Goal: Information Seeking & Learning: Learn about a topic

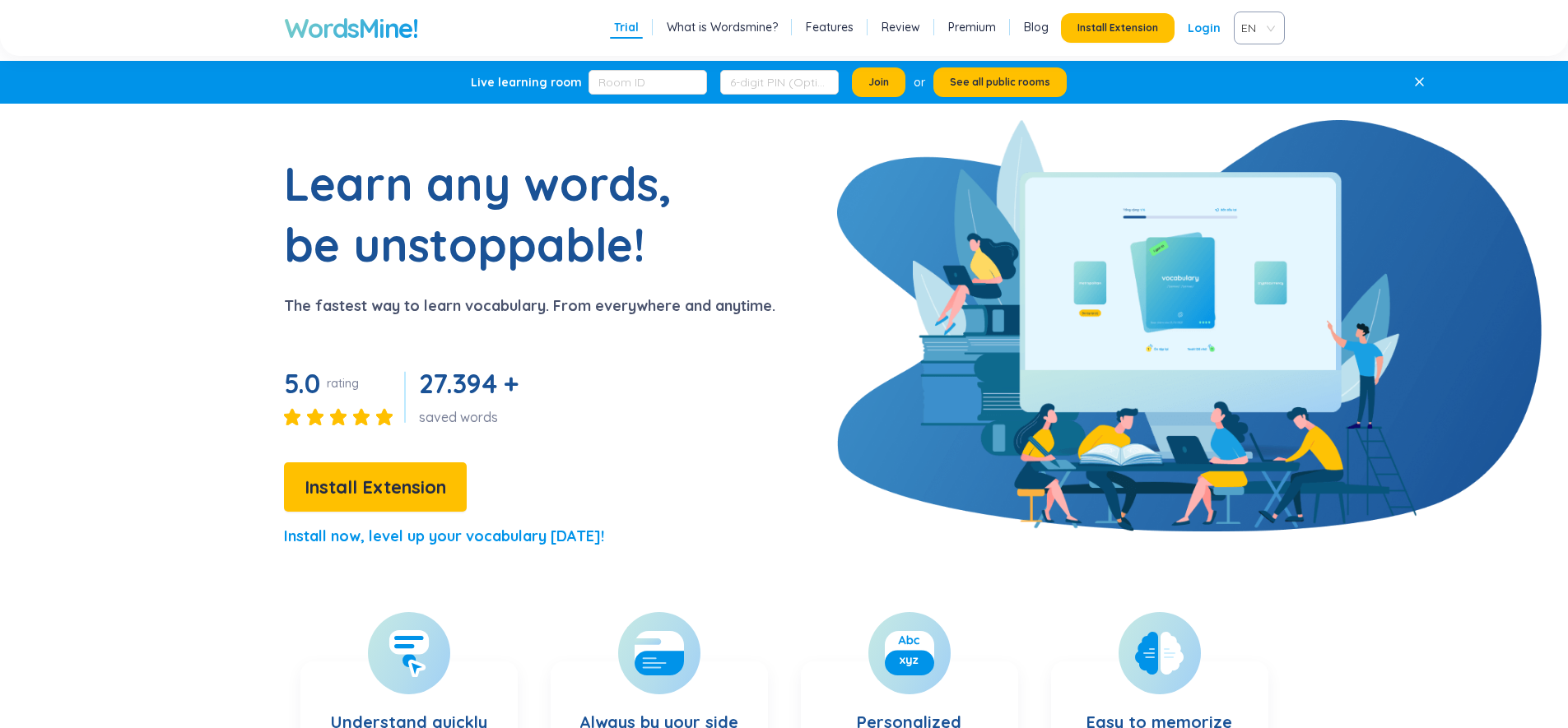
click at [980, 21] on link "Premium" at bounding box center [972, 27] width 47 height 16
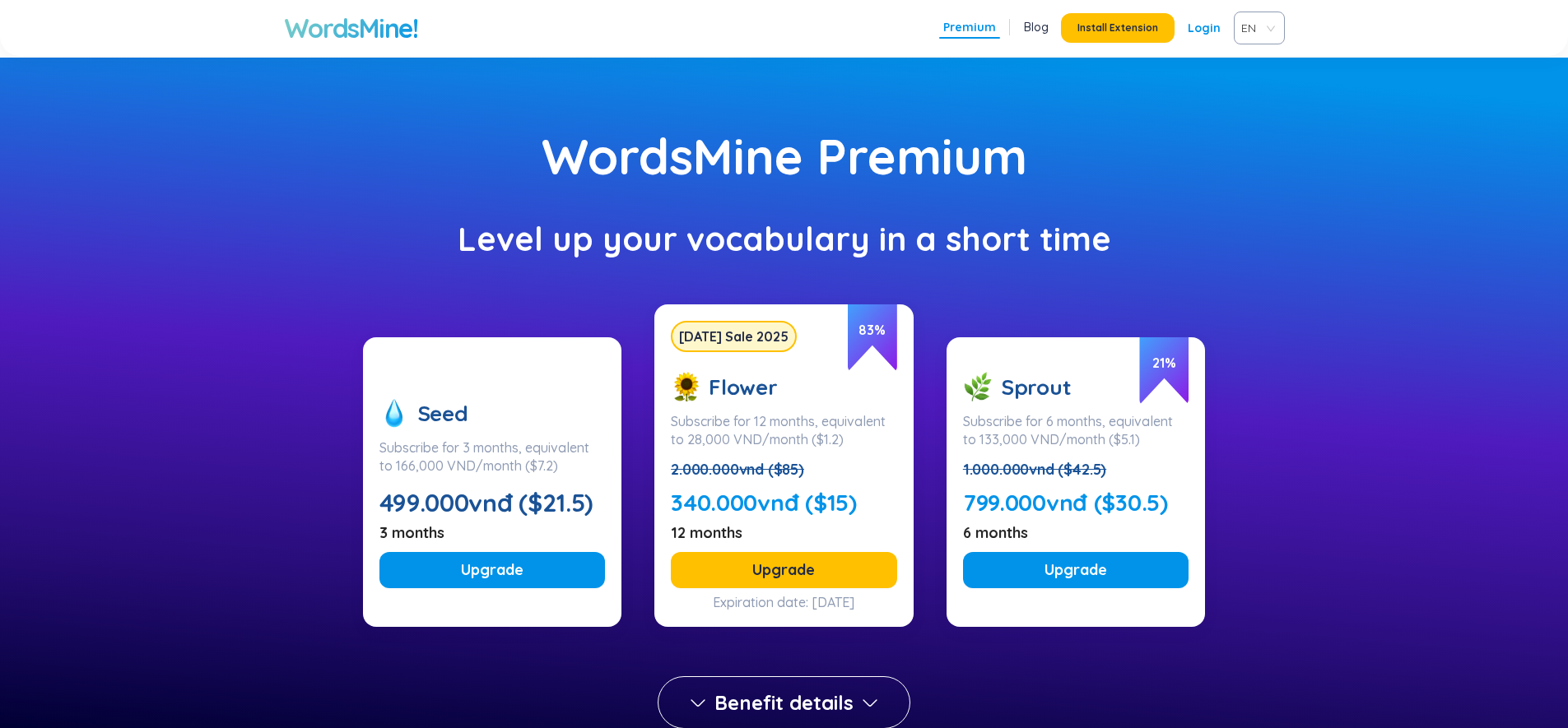
click at [1139, 229] on div "Level up your vocabulary in a short time" at bounding box center [784, 239] width 1404 height 33
click at [1256, 30] on span "EN" at bounding box center [1256, 27] width 30 height 25
click at [1251, 89] on div "VIE" at bounding box center [1259, 90] width 31 height 18
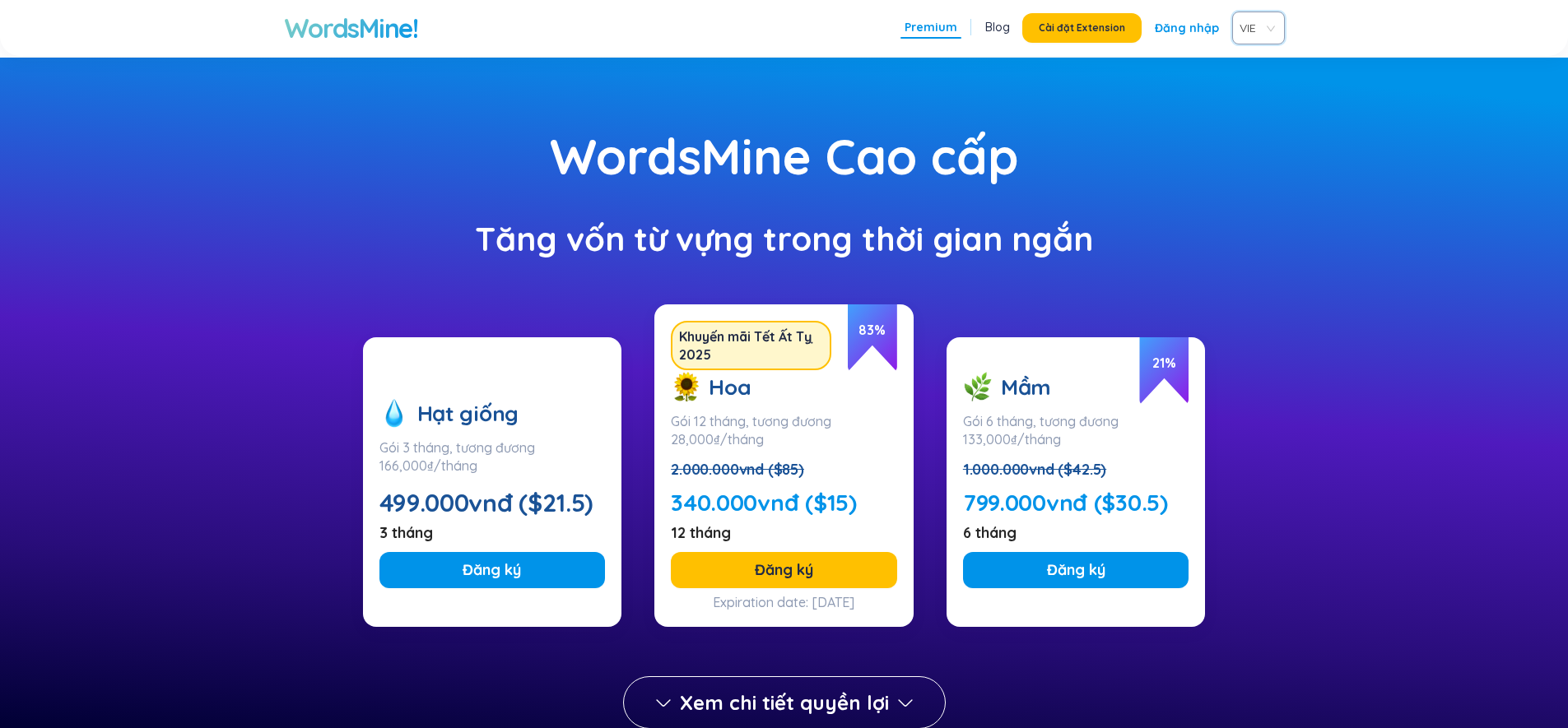
click at [1263, 24] on span "VIE" at bounding box center [1255, 27] width 31 height 25
click at [1252, 58] on div "EN" at bounding box center [1258, 65] width 34 height 18
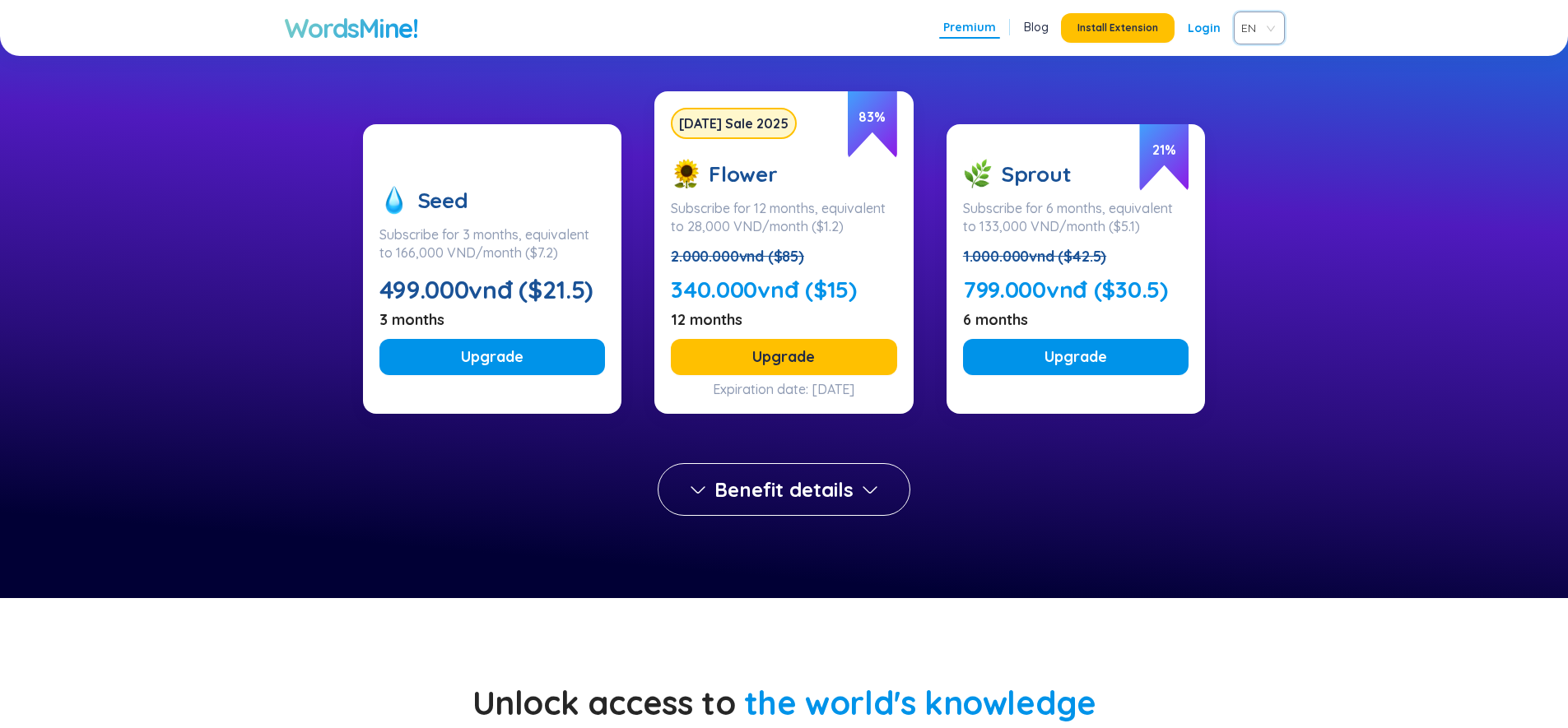
scroll to position [210, 0]
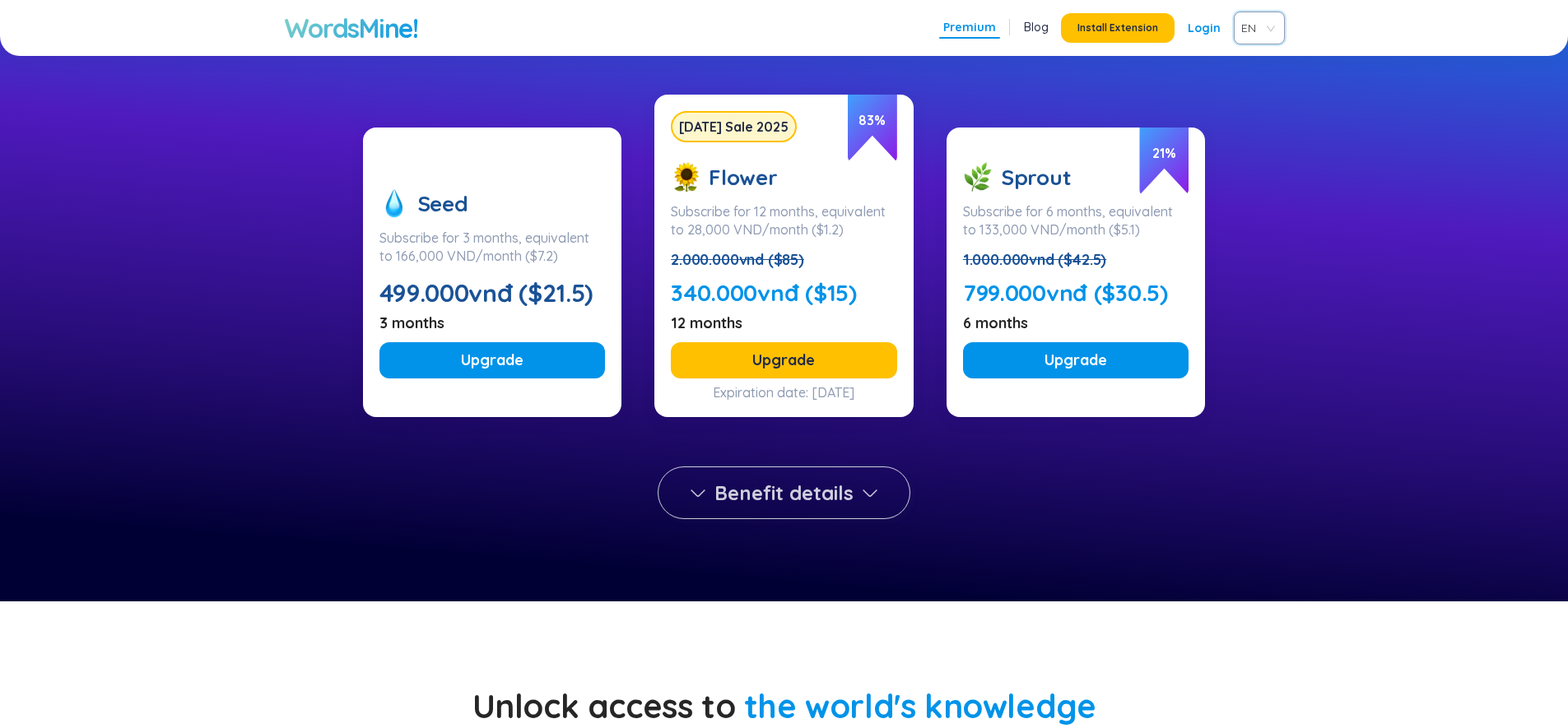
click at [886, 493] on button "Benefit details" at bounding box center [784, 493] width 253 height 53
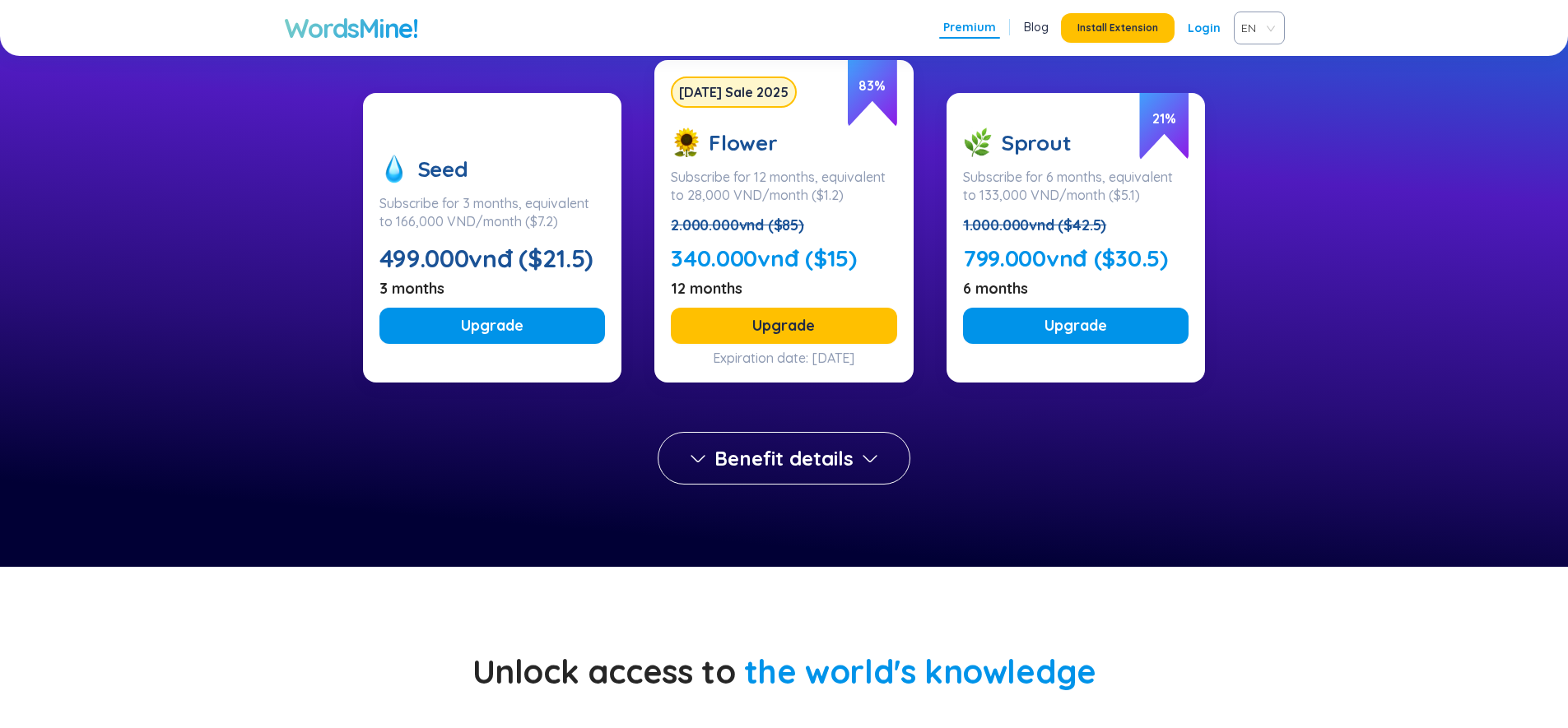
scroll to position [0, 0]
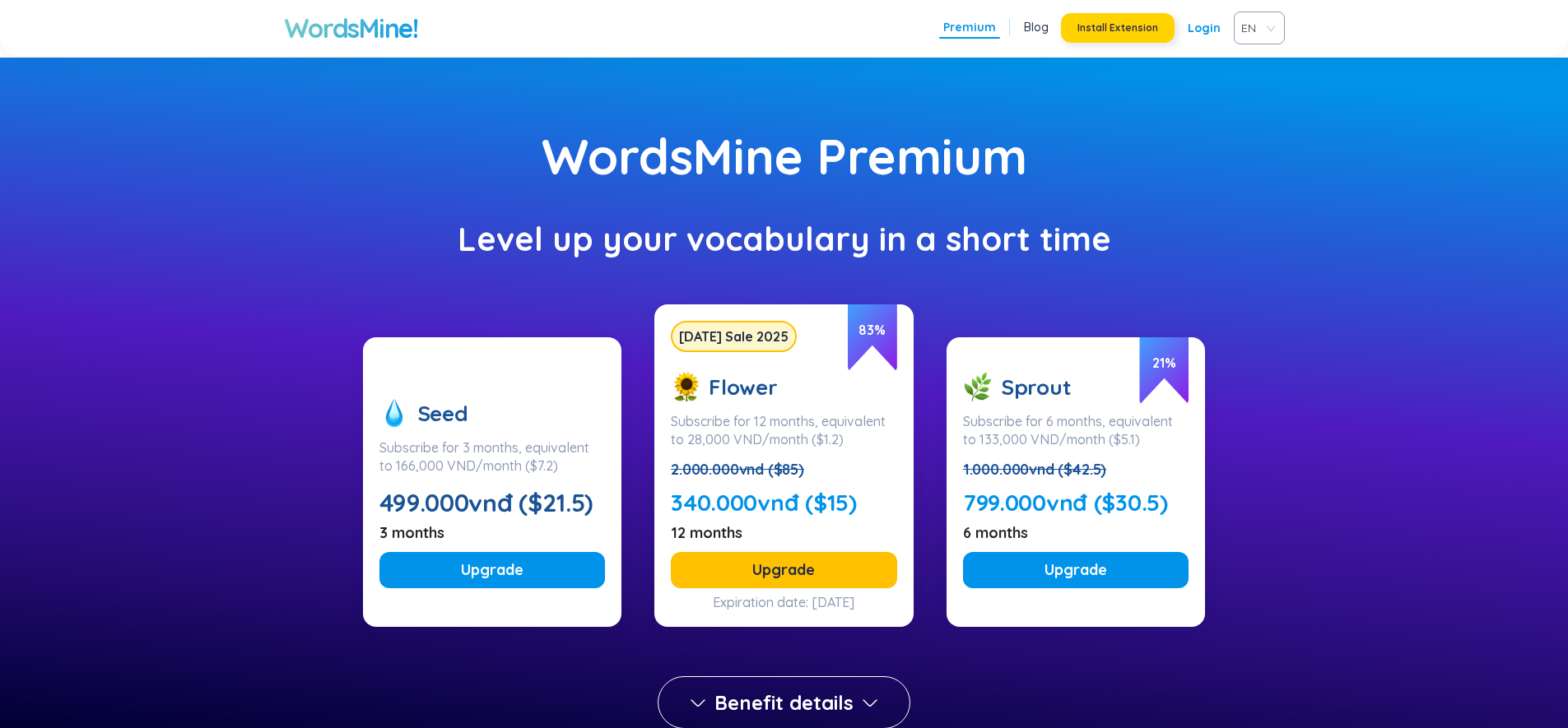
click at [1120, 18] on button "Install Extension" at bounding box center [1118, 27] width 114 height 30
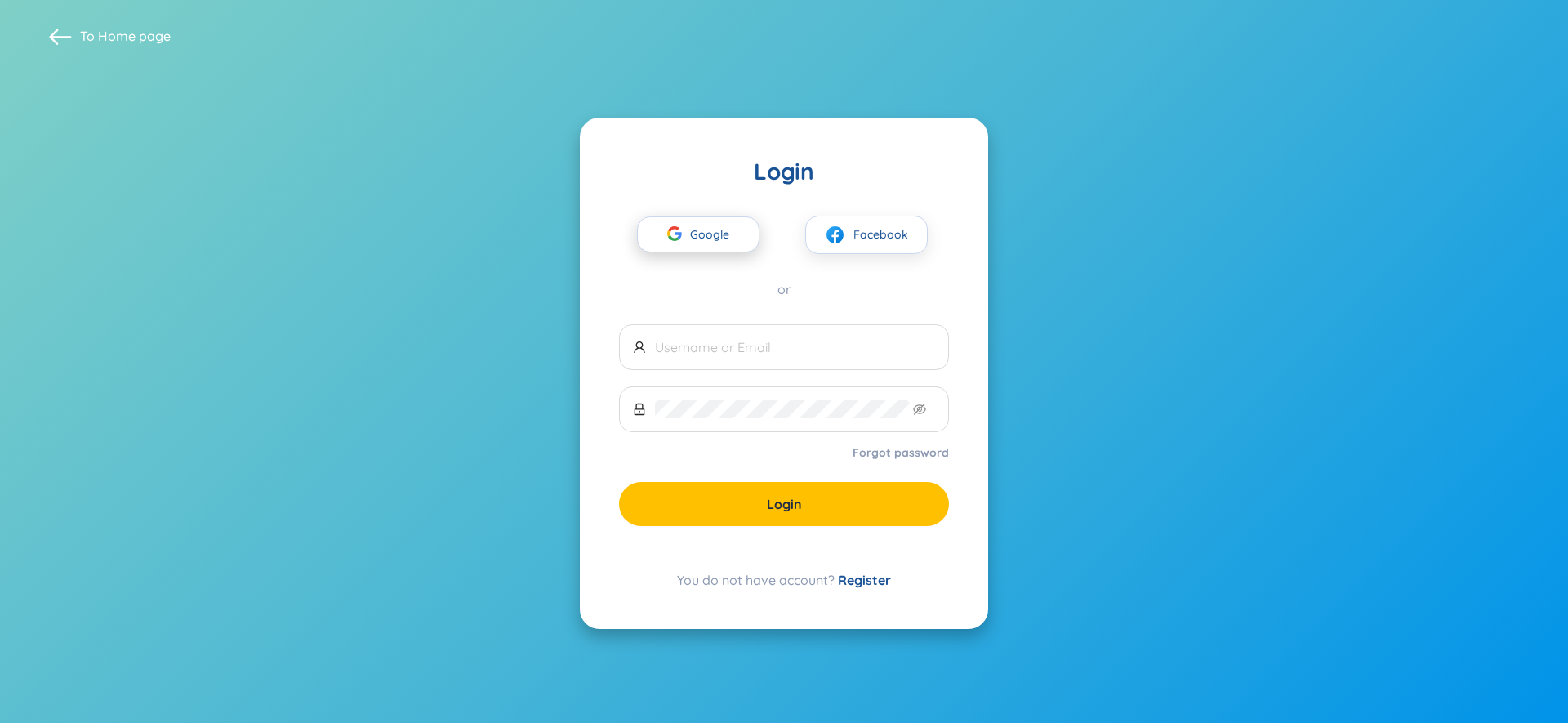
click at [710, 234] on span "Google" at bounding box center [713, 234] width 47 height 34
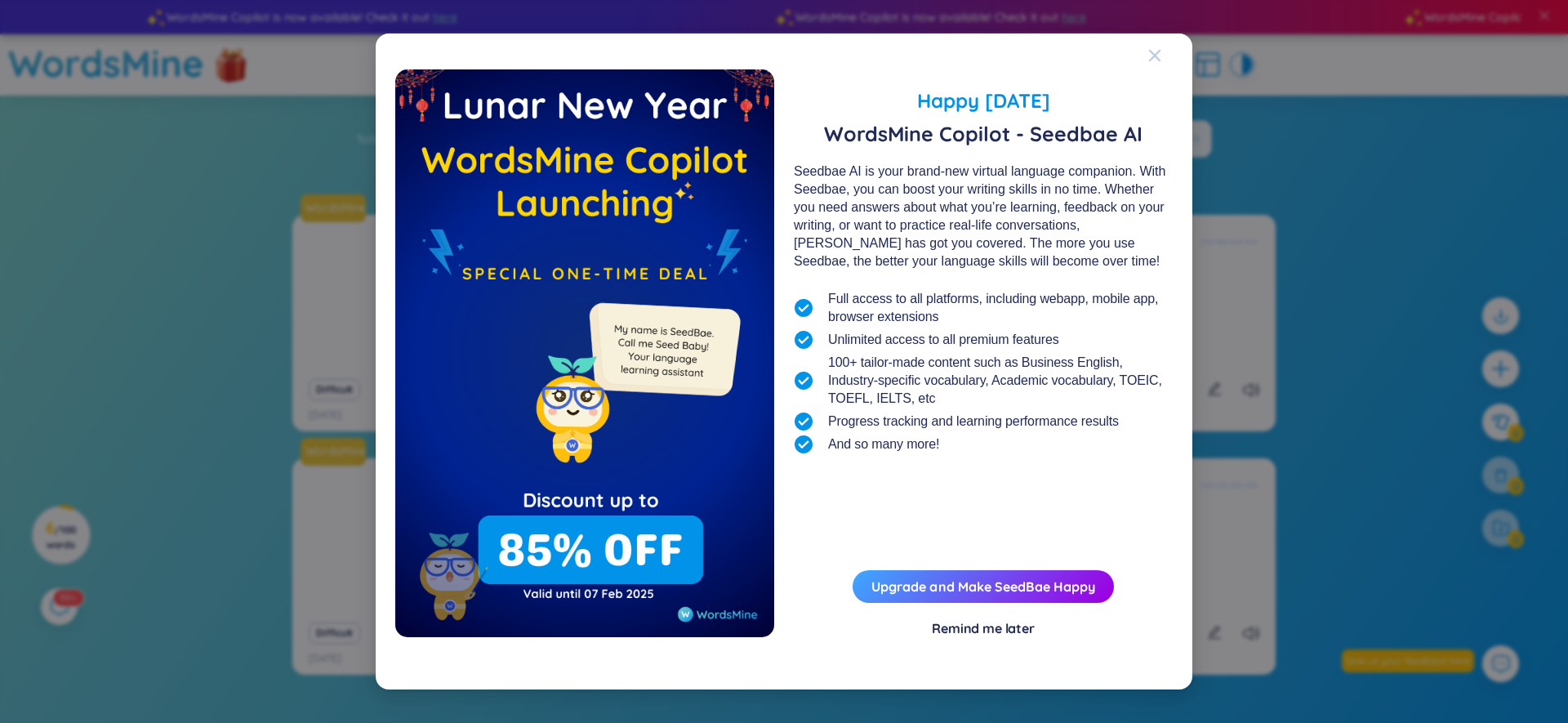
click at [1158, 55] on icon "Close" at bounding box center [1155, 55] width 13 height 13
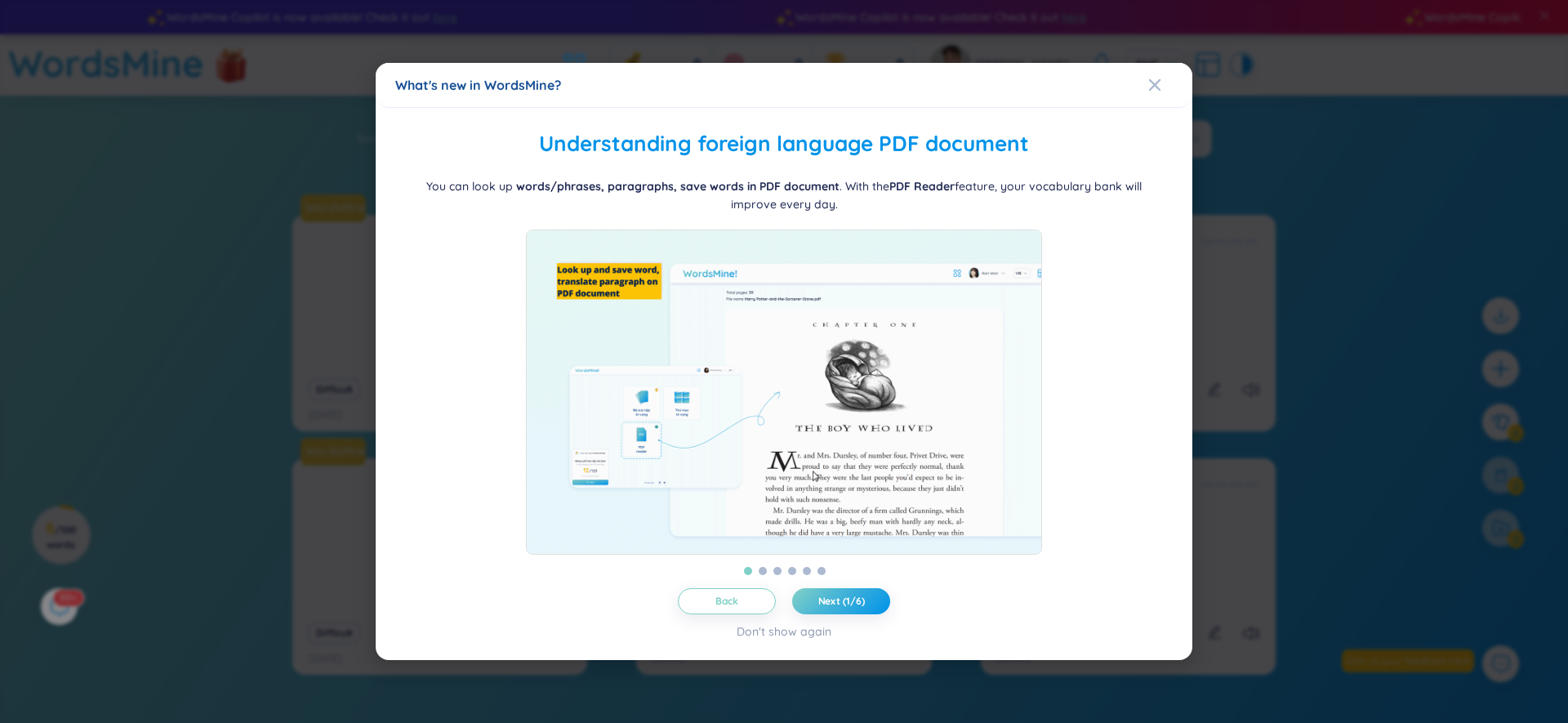
click at [1158, 63] on div "Close" at bounding box center [1155, 85] width 13 height 44
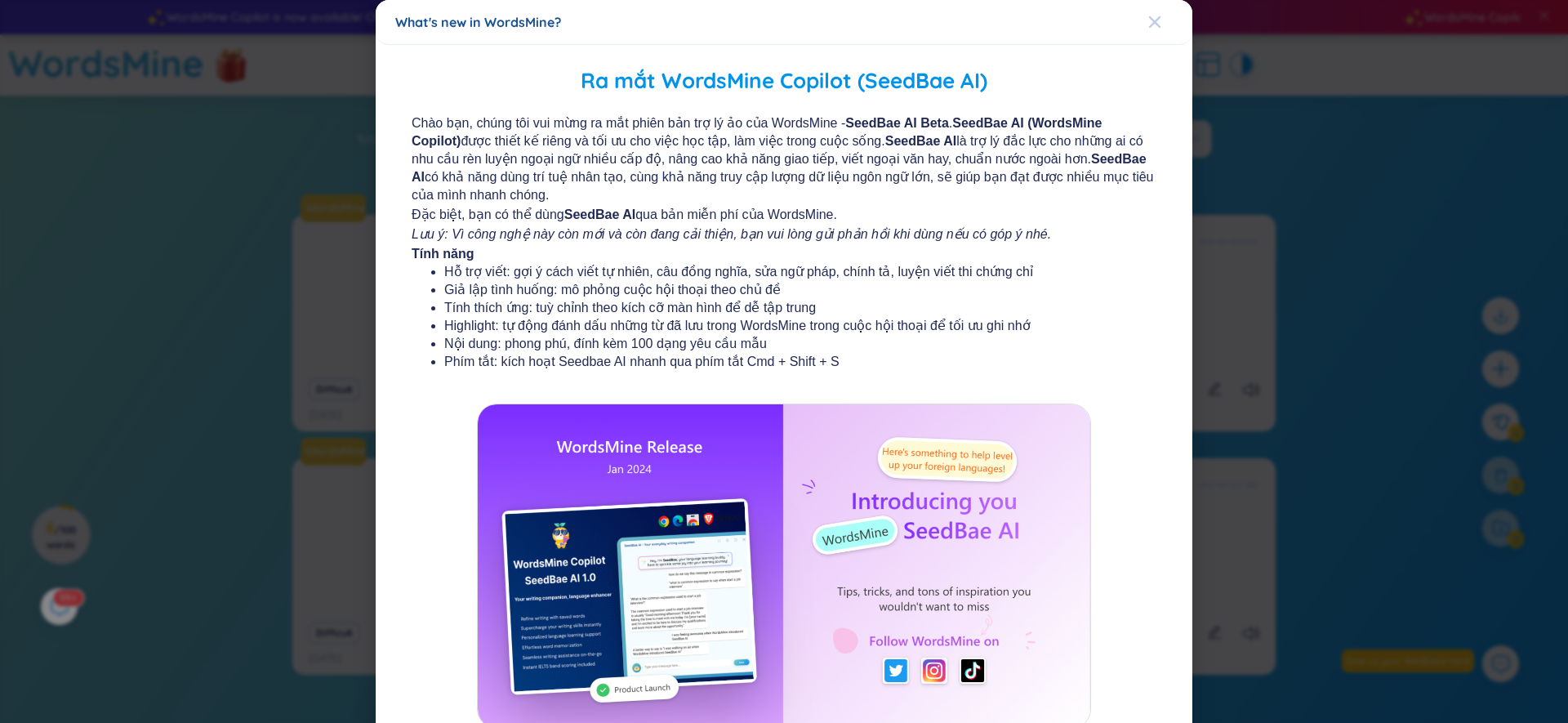
click at [1148, 21] on icon "Close" at bounding box center [1155, 22] width 13 height 13
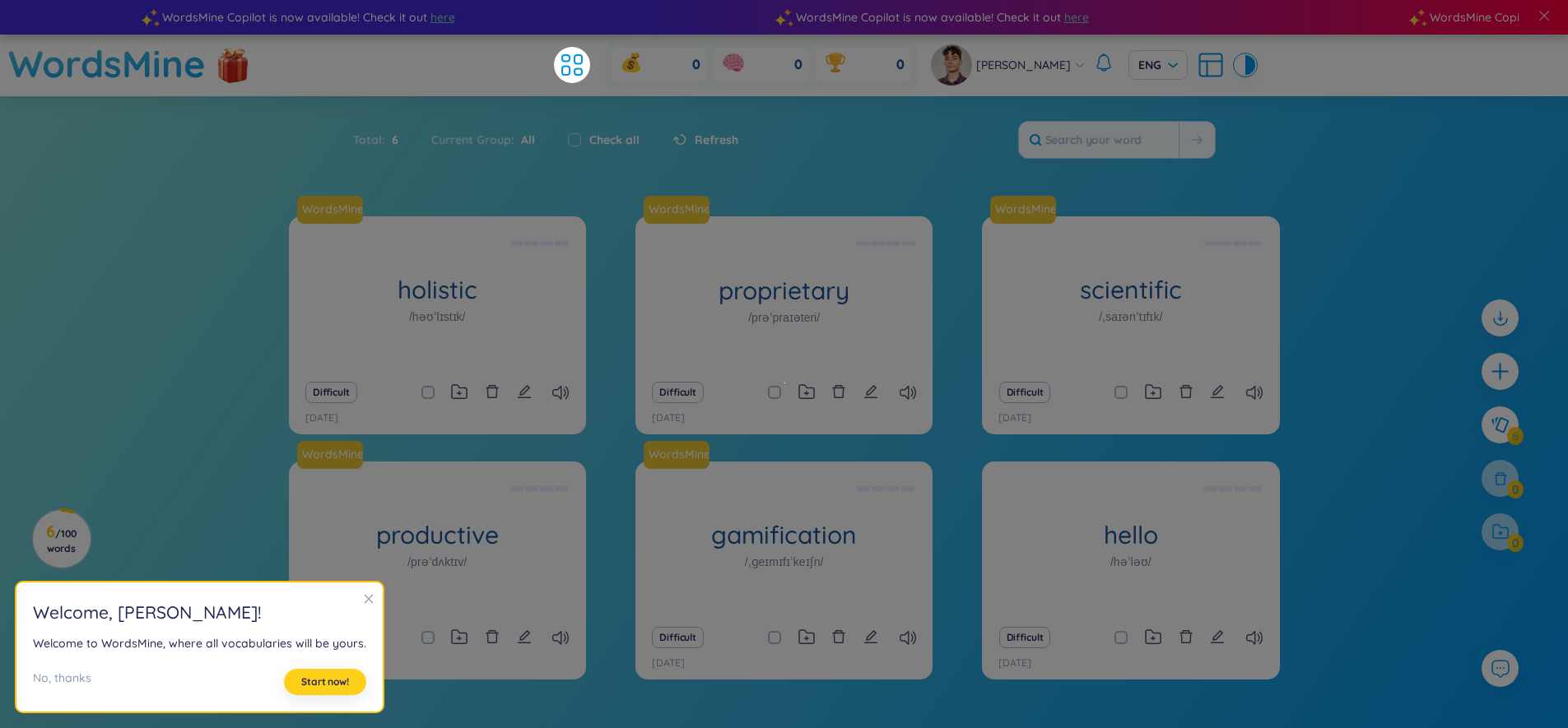
click at [321, 689] on button "Start now!" at bounding box center [325, 682] width 82 height 26
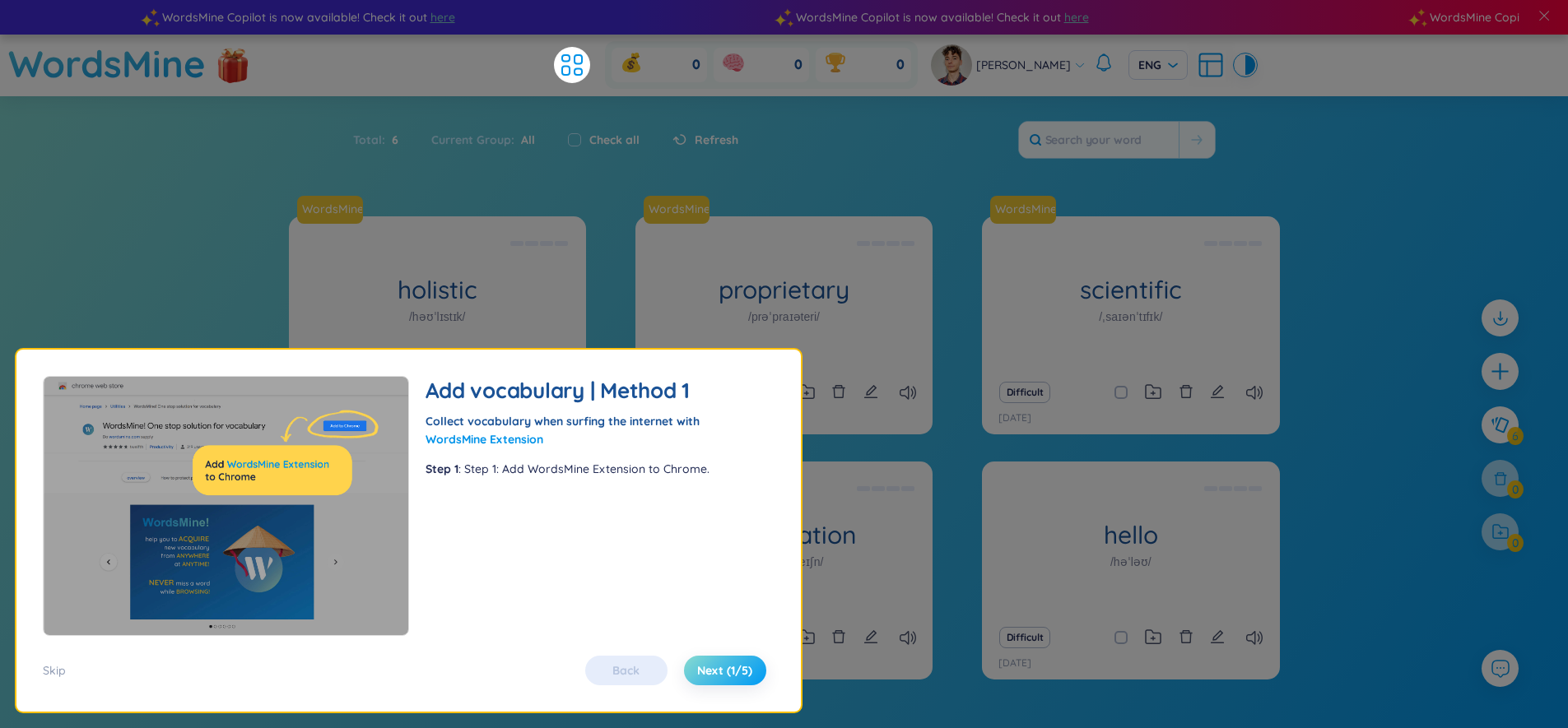
click at [738, 664] on span "Next (1/5)" at bounding box center [725, 671] width 56 height 16
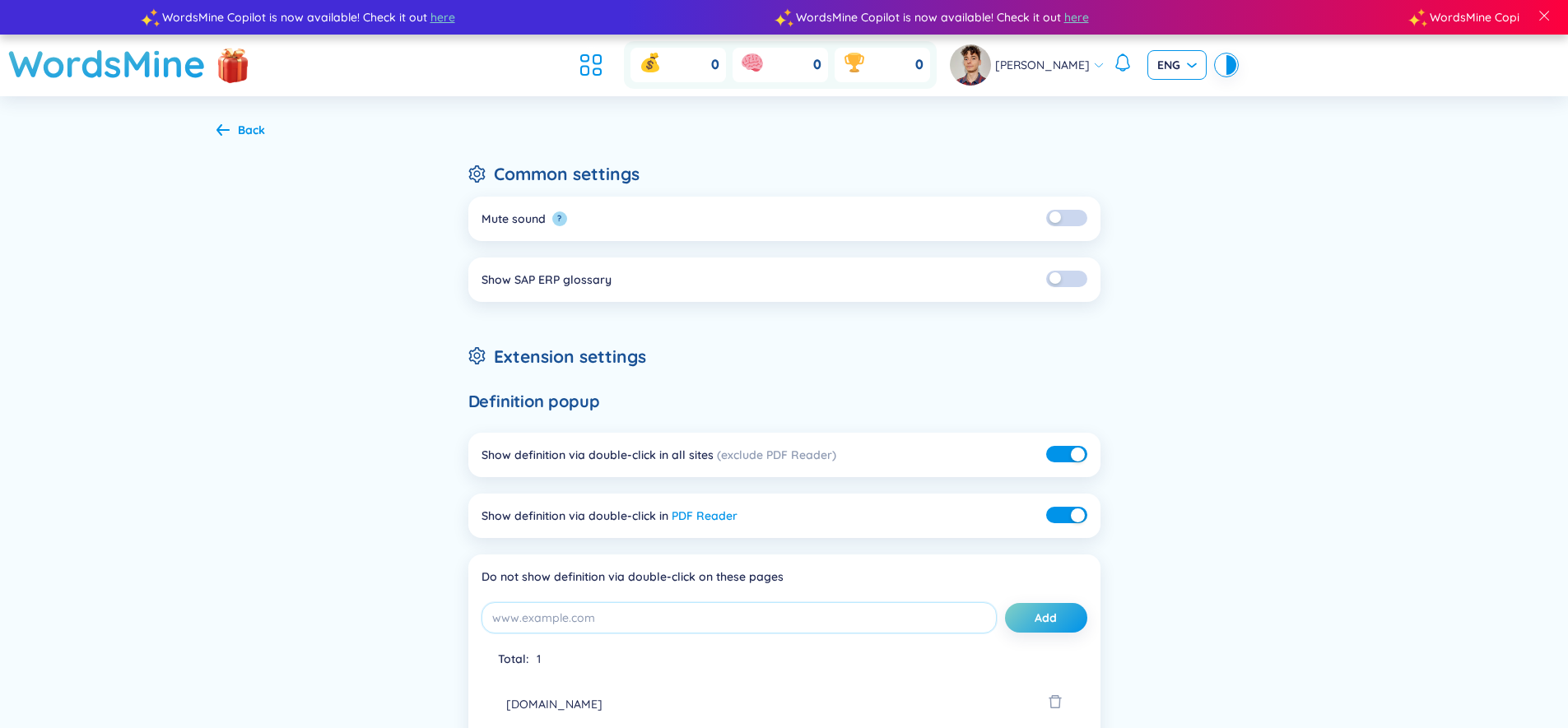
click at [1188, 64] on span "ENG" at bounding box center [1177, 65] width 39 height 16
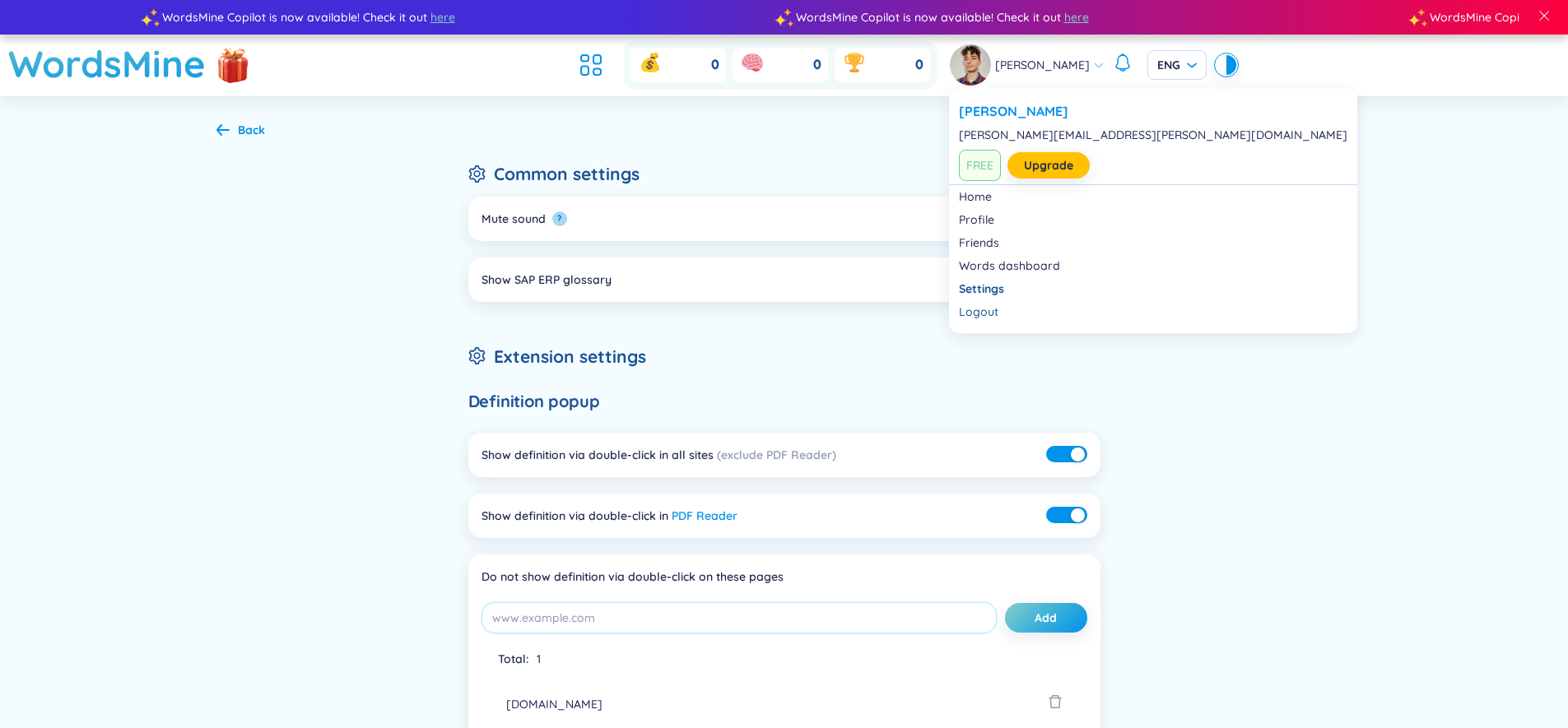
click at [975, 89] on div "Agustín Sanacore agustin.sanacore@widergy.com FREE Upgrade Home Profile Friends…" at bounding box center [1153, 211] width 408 height 244
click at [980, 198] on link "Home" at bounding box center [1153, 197] width 388 height 16
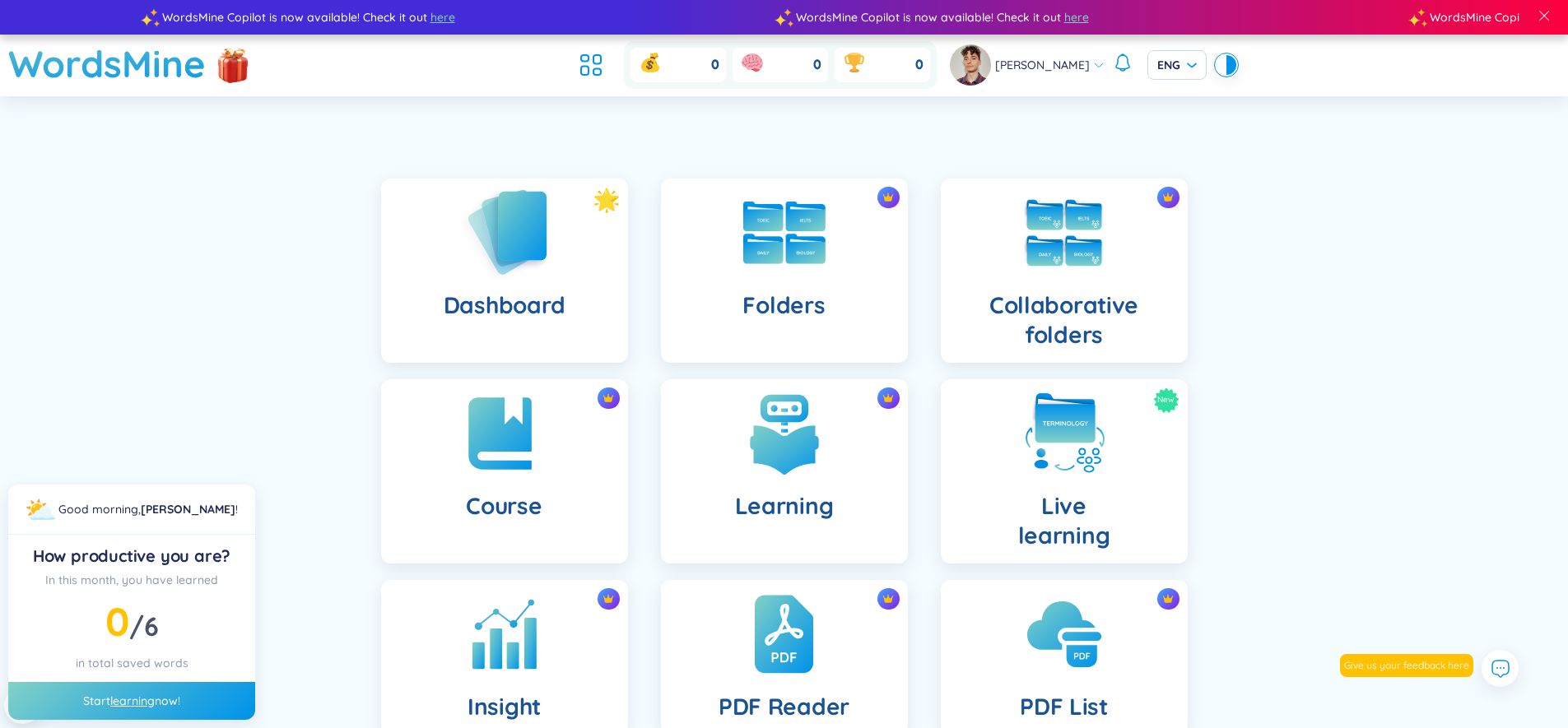
click at [501, 231] on img at bounding box center [504, 231] width 90 height 94
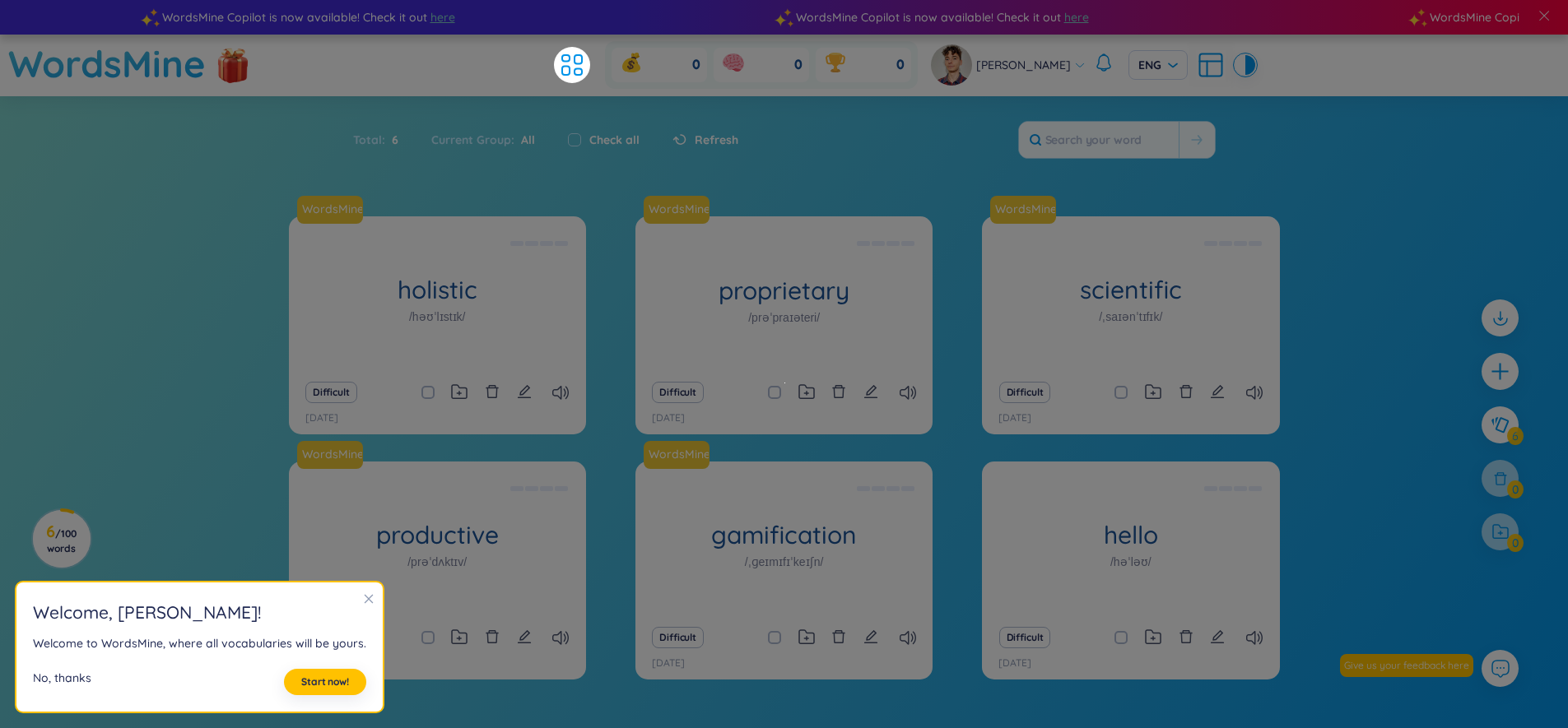
click at [46, 680] on div "No, thanks" at bounding box center [62, 682] width 58 height 26
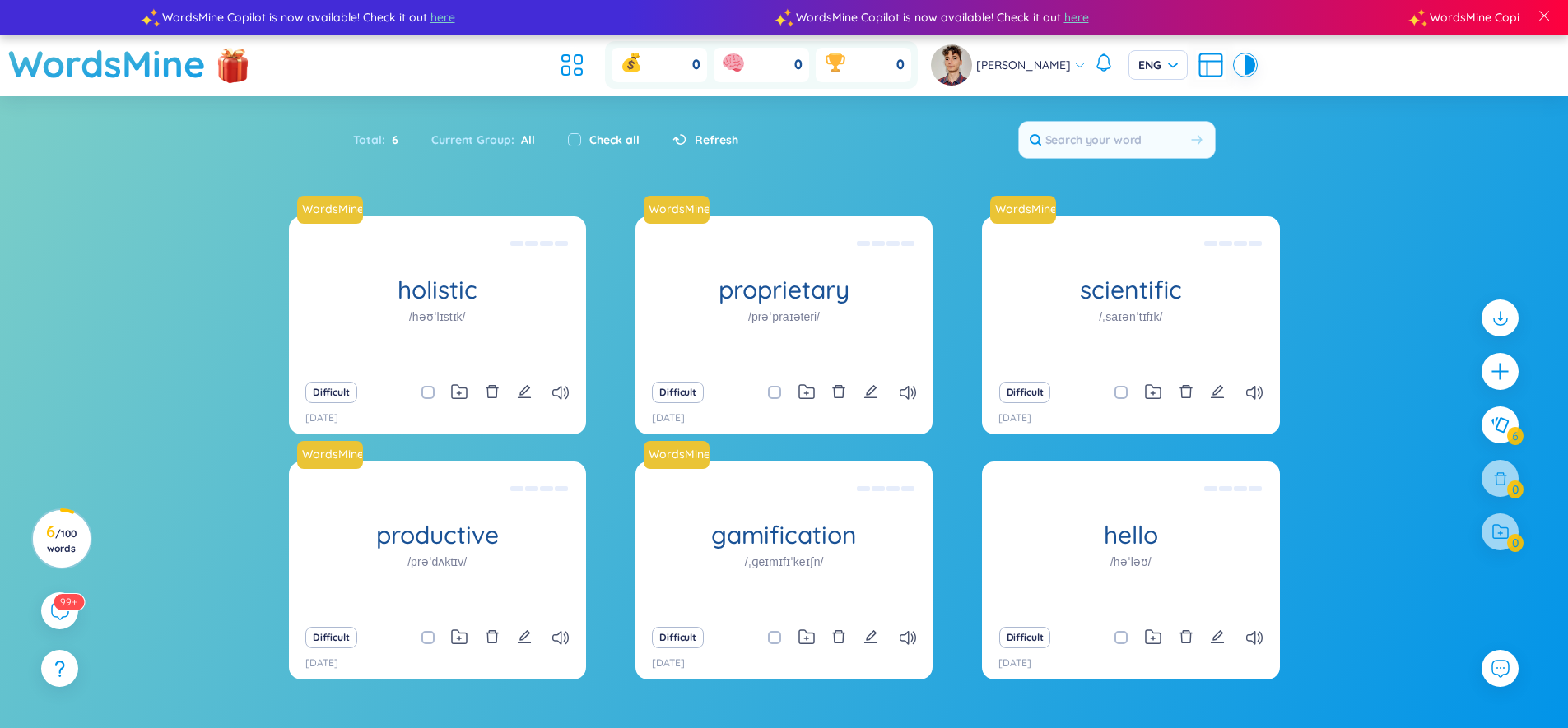
click at [686, 149] on div "Refresh" at bounding box center [697, 140] width 82 height 35
click at [682, 138] on icon at bounding box center [680, 139] width 9 height 9
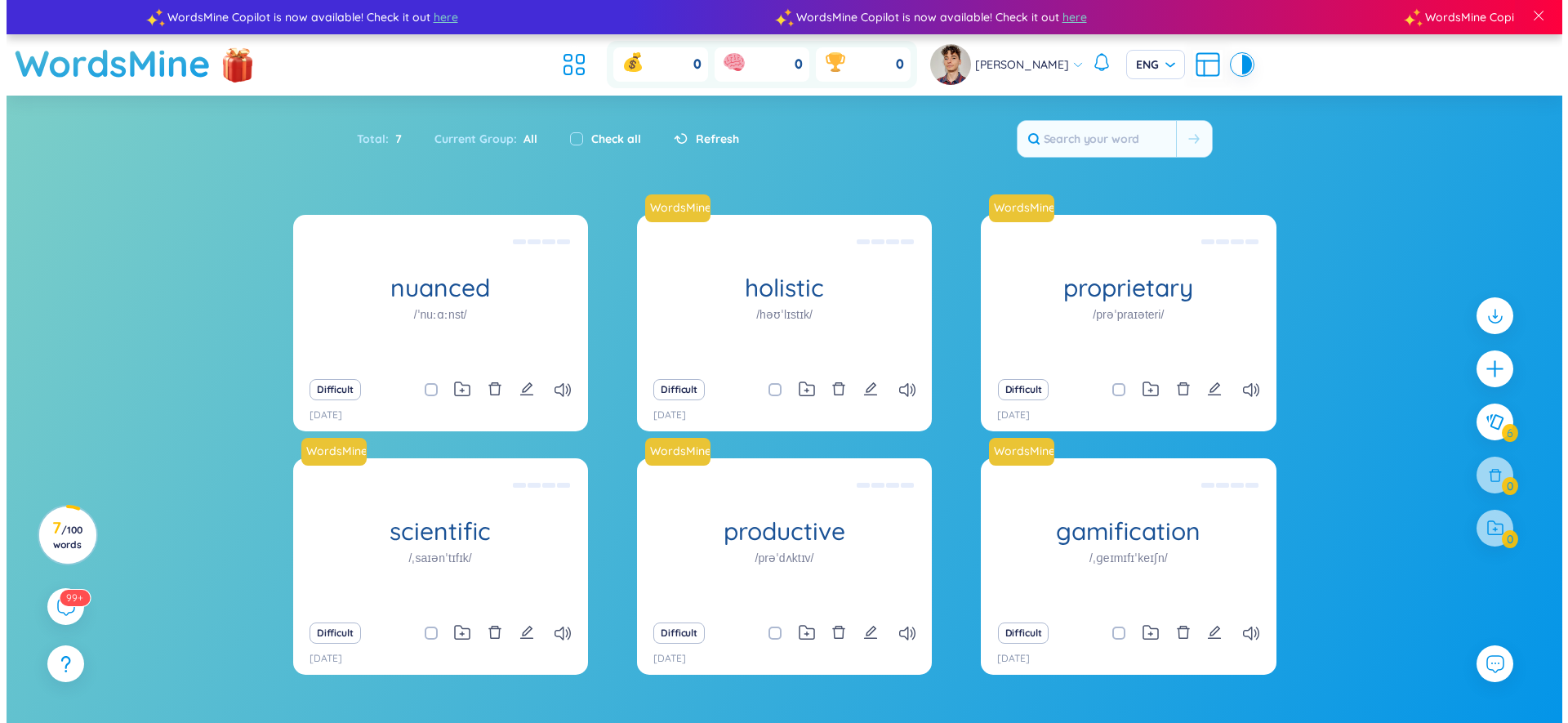
scroll to position [89, 0]
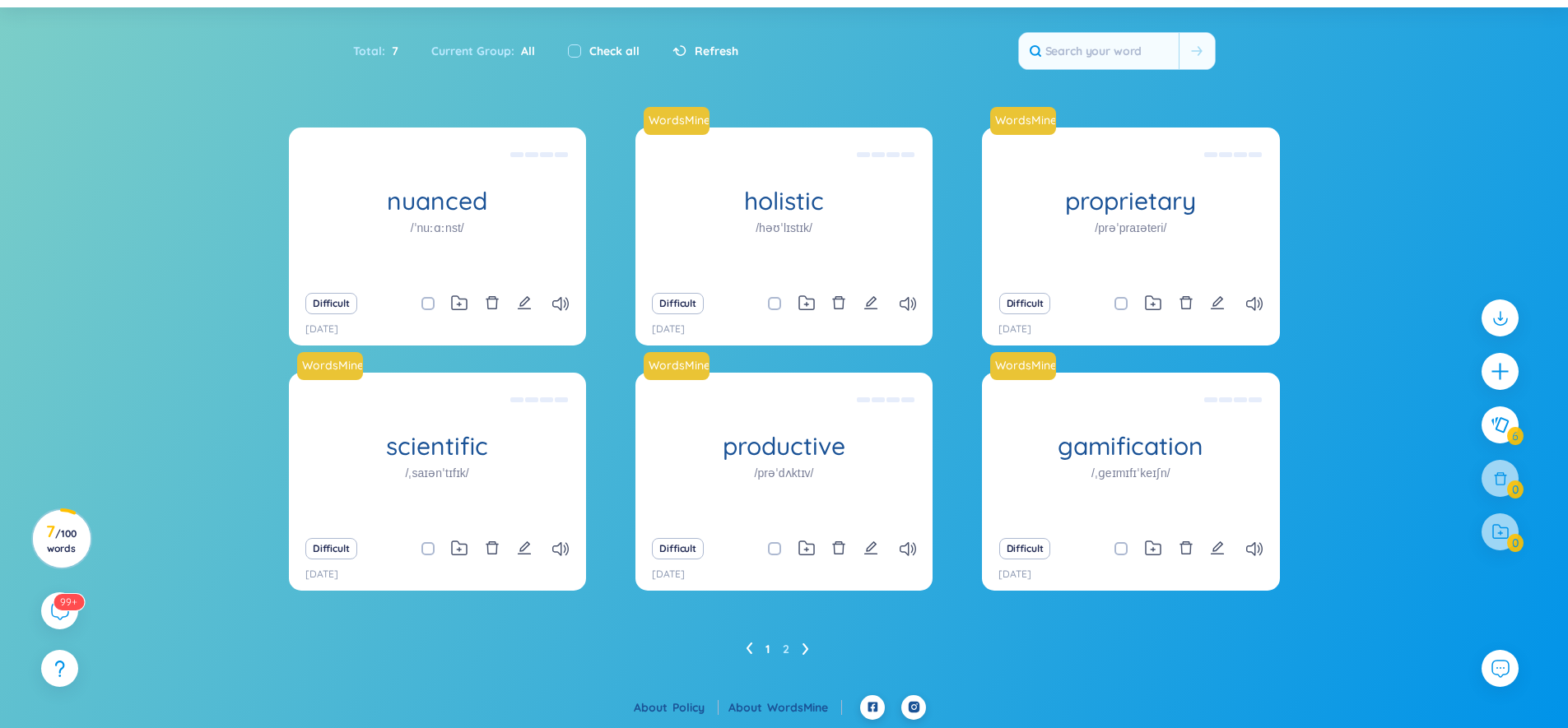
click at [590, 60] on div "Check all" at bounding box center [603, 51] width 105 height 35
click at [568, 53] on input "checkbox" at bounding box center [574, 51] width 13 height 13
checkbox input "true"
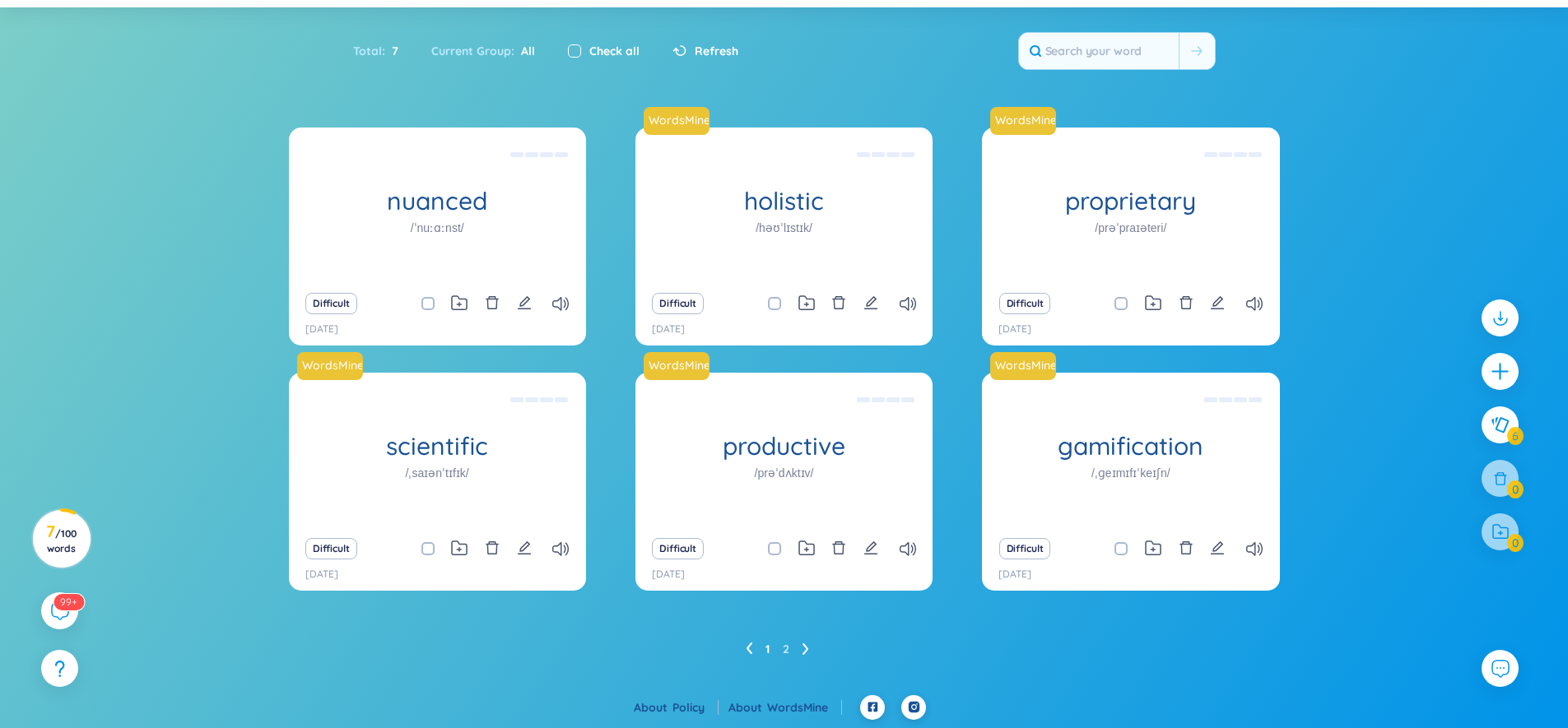
checkbox input "true"
click at [428, 307] on span at bounding box center [428, 303] width 13 height 13
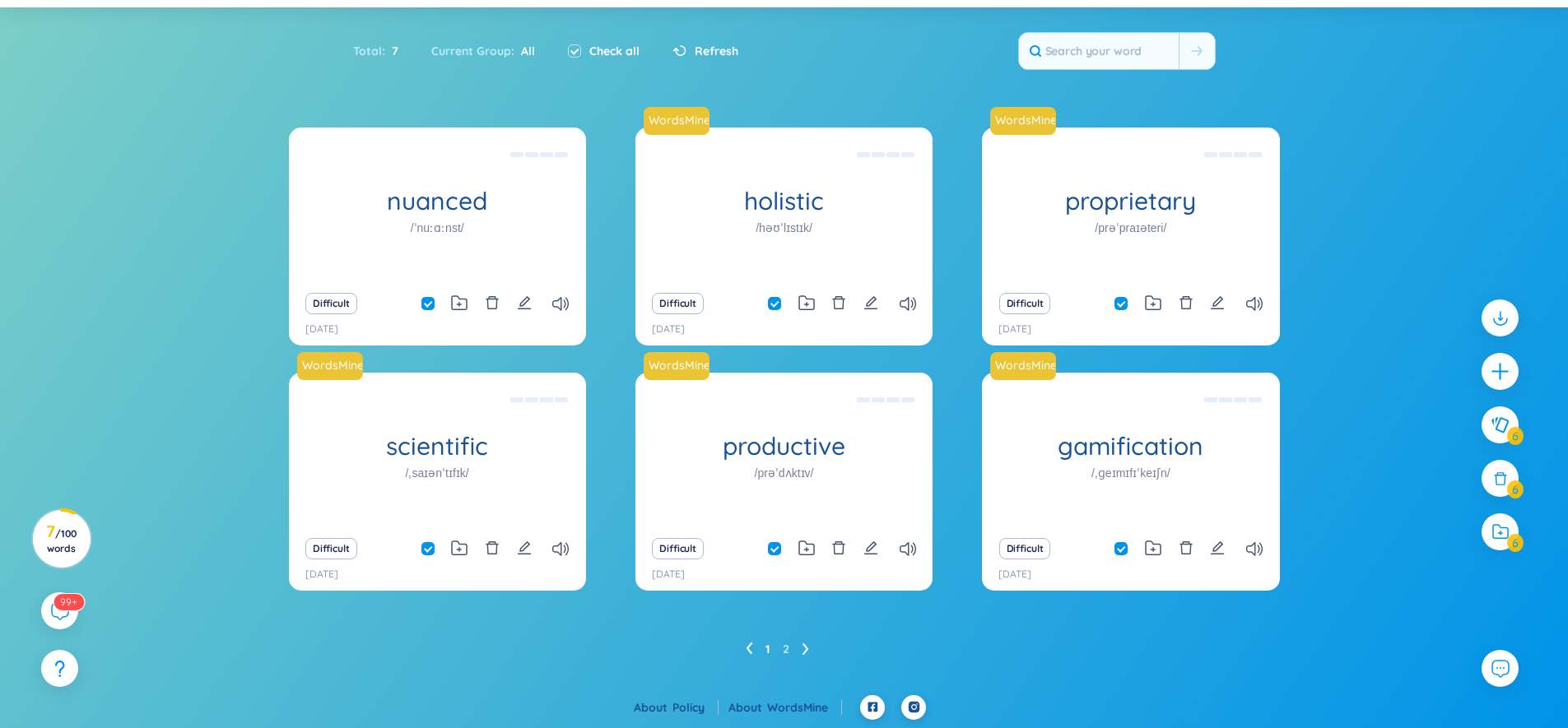
click at [429, 307] on input "checkbox" at bounding box center [436, 303] width 13 height 13
checkbox input "false"
click at [1492, 483] on icon at bounding box center [1501, 479] width 18 height 18
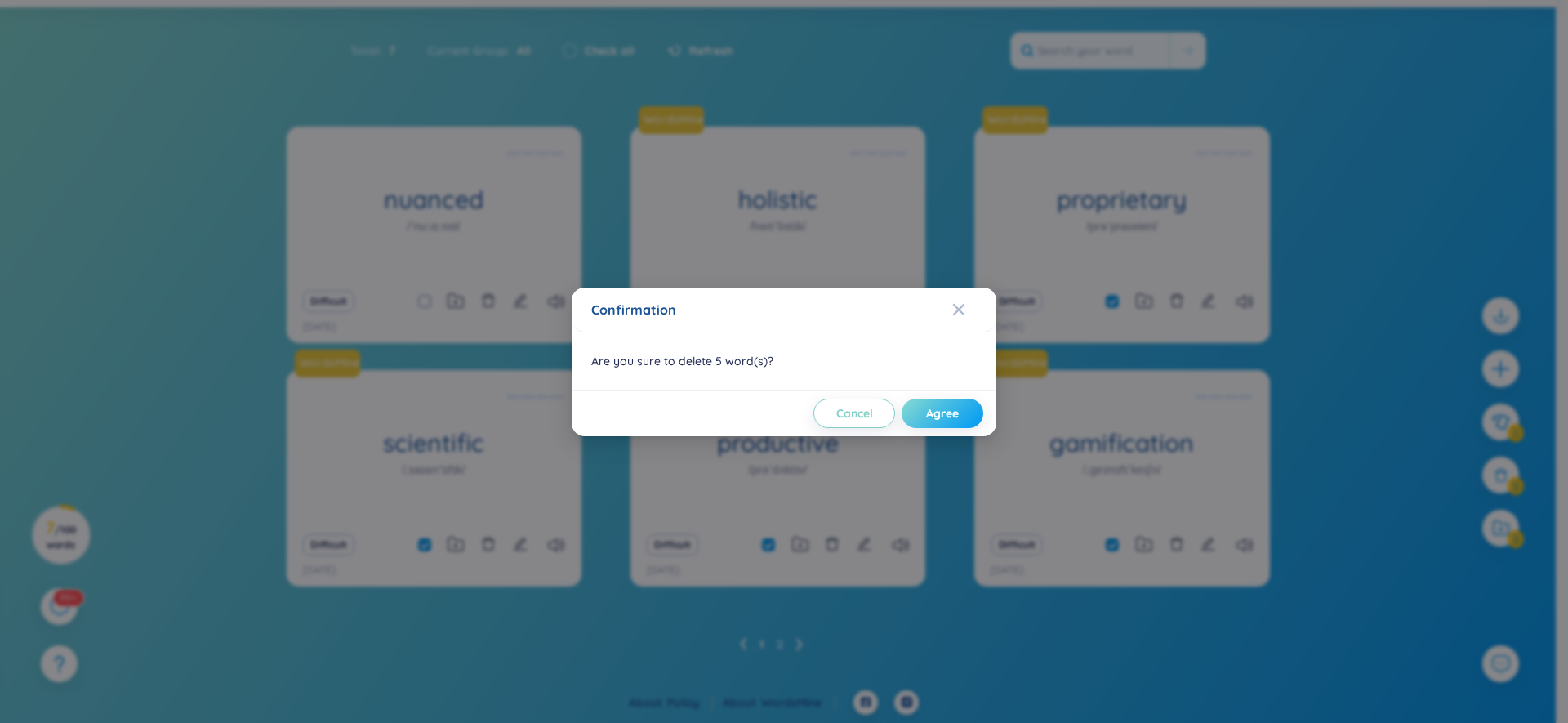
click at [936, 420] on span "Agree" at bounding box center [942, 414] width 33 height 16
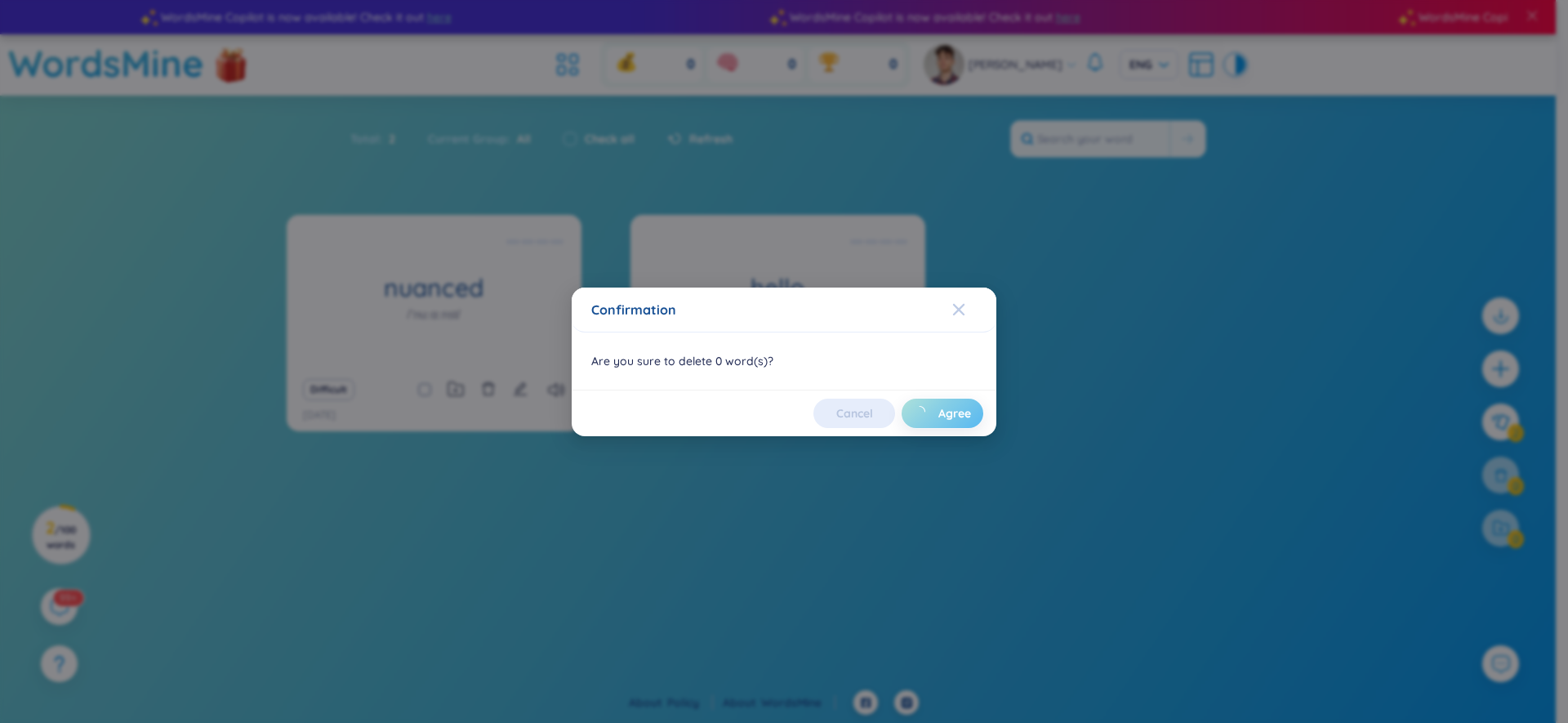
scroll to position [0, 0]
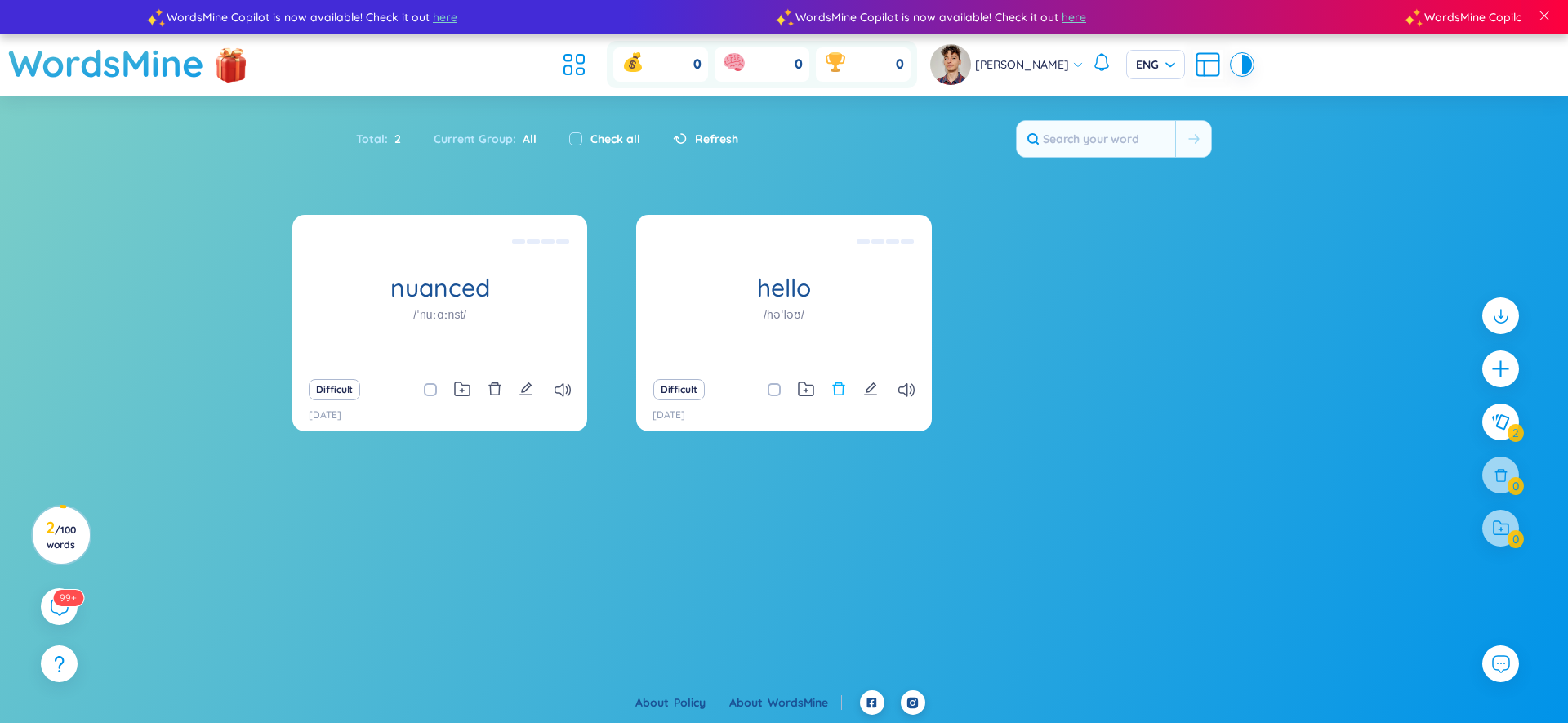
click at [832, 393] on icon "delete" at bounding box center [838, 389] width 14 height 14
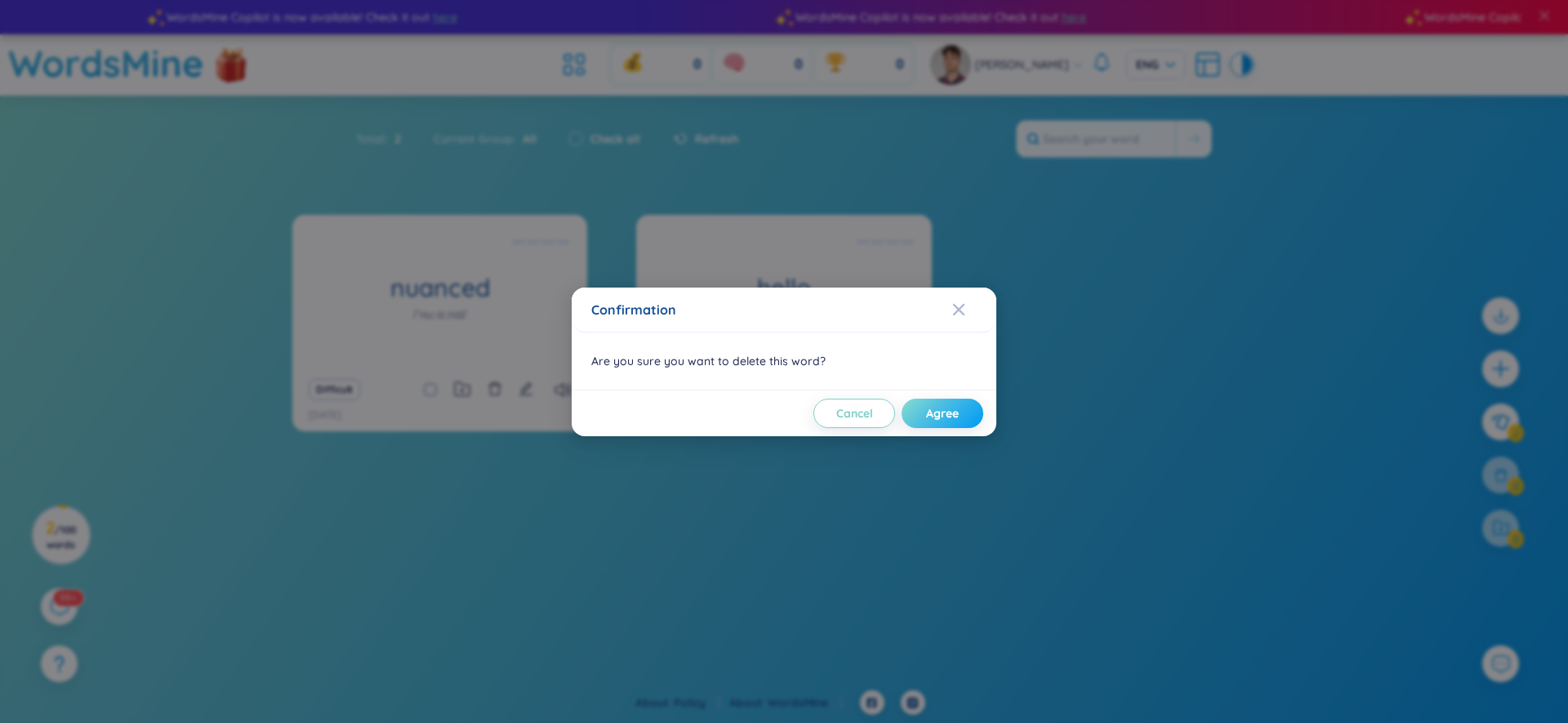
click at [928, 414] on span "Agree" at bounding box center [942, 414] width 33 height 16
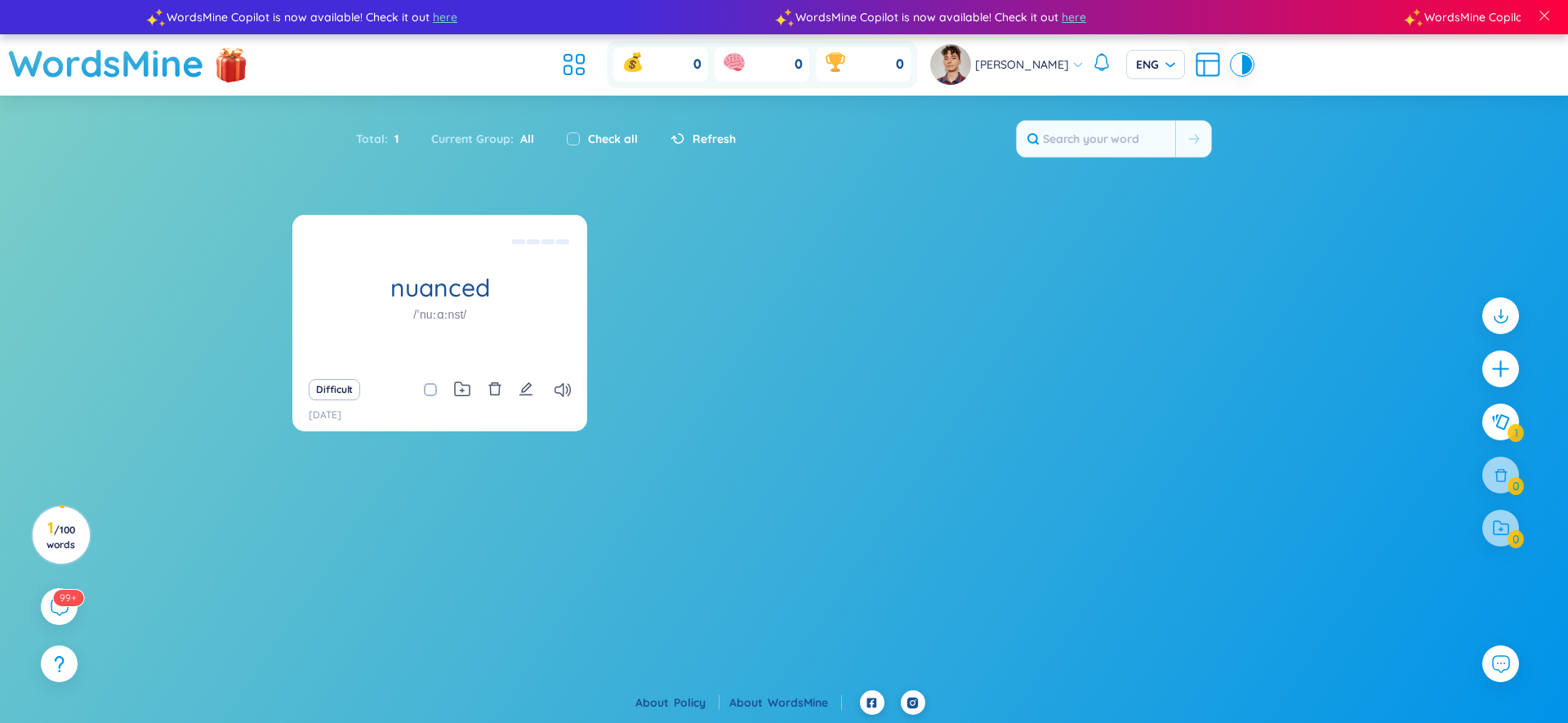
click at [609, 540] on section "nuanced /ˈnuːɑːnst/ (Definition is empty) Difficult 8/10/2025 No data to display" at bounding box center [784, 433] width 1568 height 434
